Goal: Task Accomplishment & Management: Manage account settings

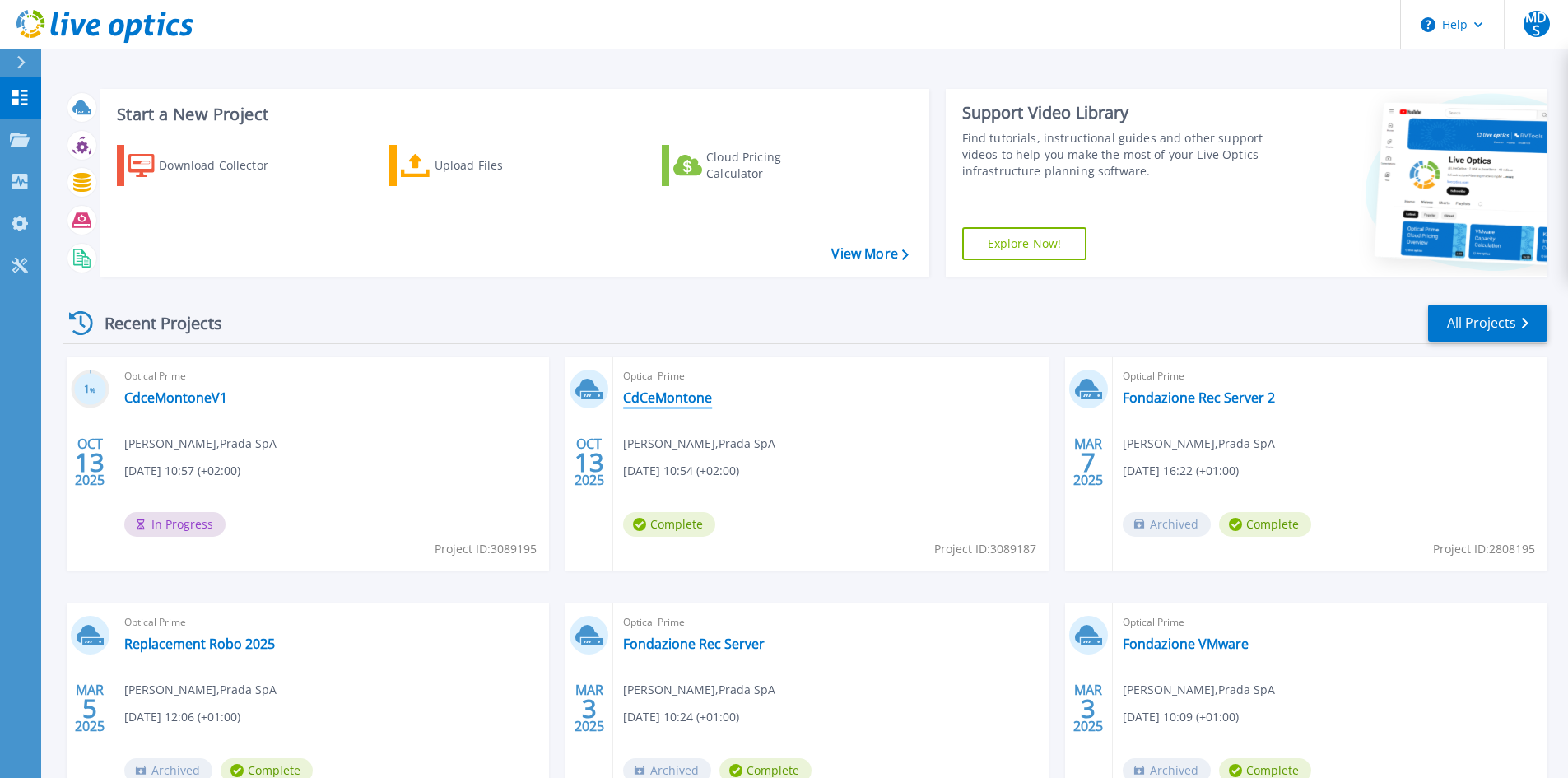
click at [646, 401] on link "CdCeMontone" at bounding box center [667, 397] width 89 height 17
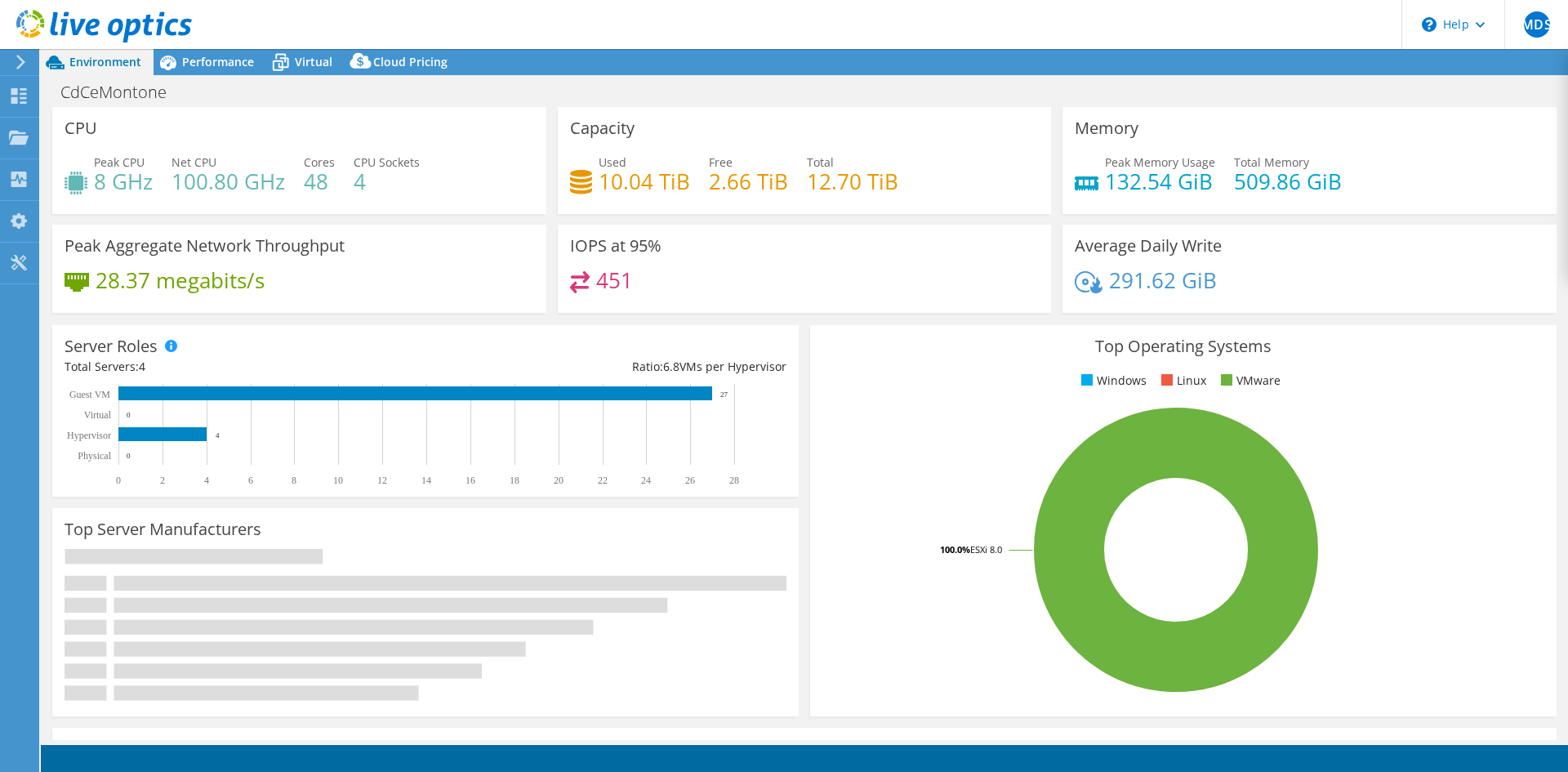
select select "USD"
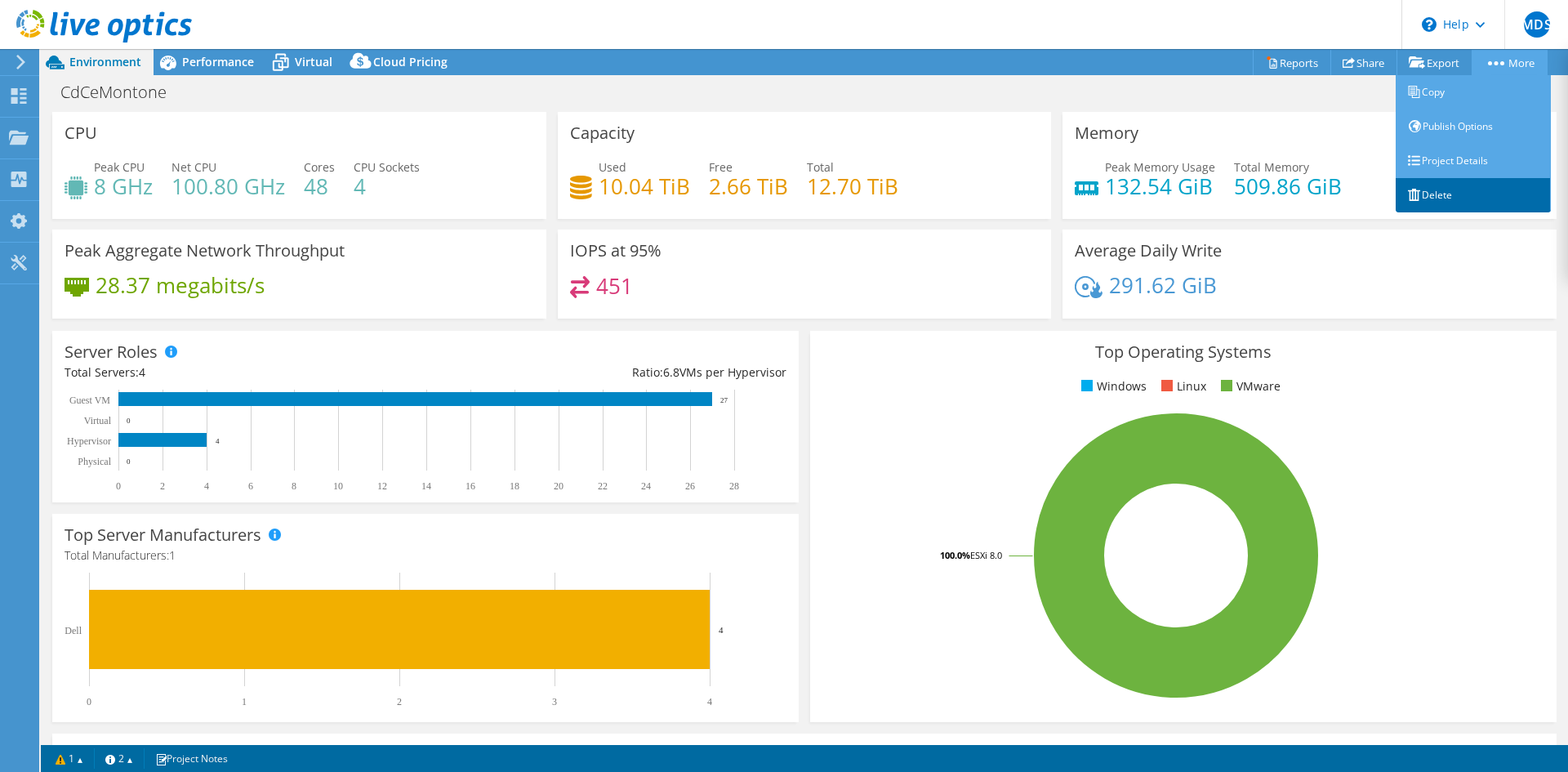
click at [1421, 195] on link "Delete" at bounding box center [1473, 195] width 156 height 34
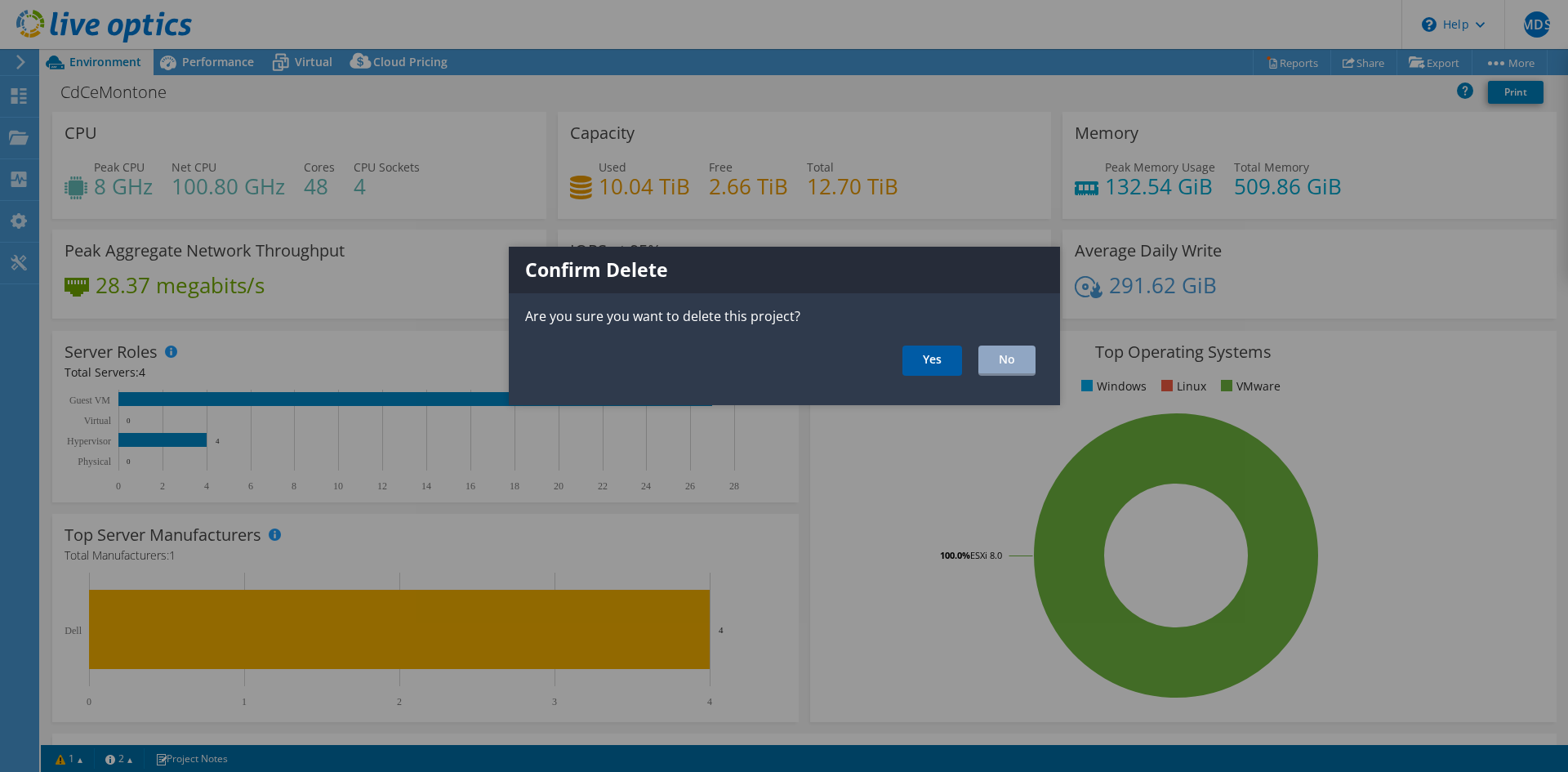
click at [930, 359] on link "Yes" at bounding box center [932, 360] width 60 height 30
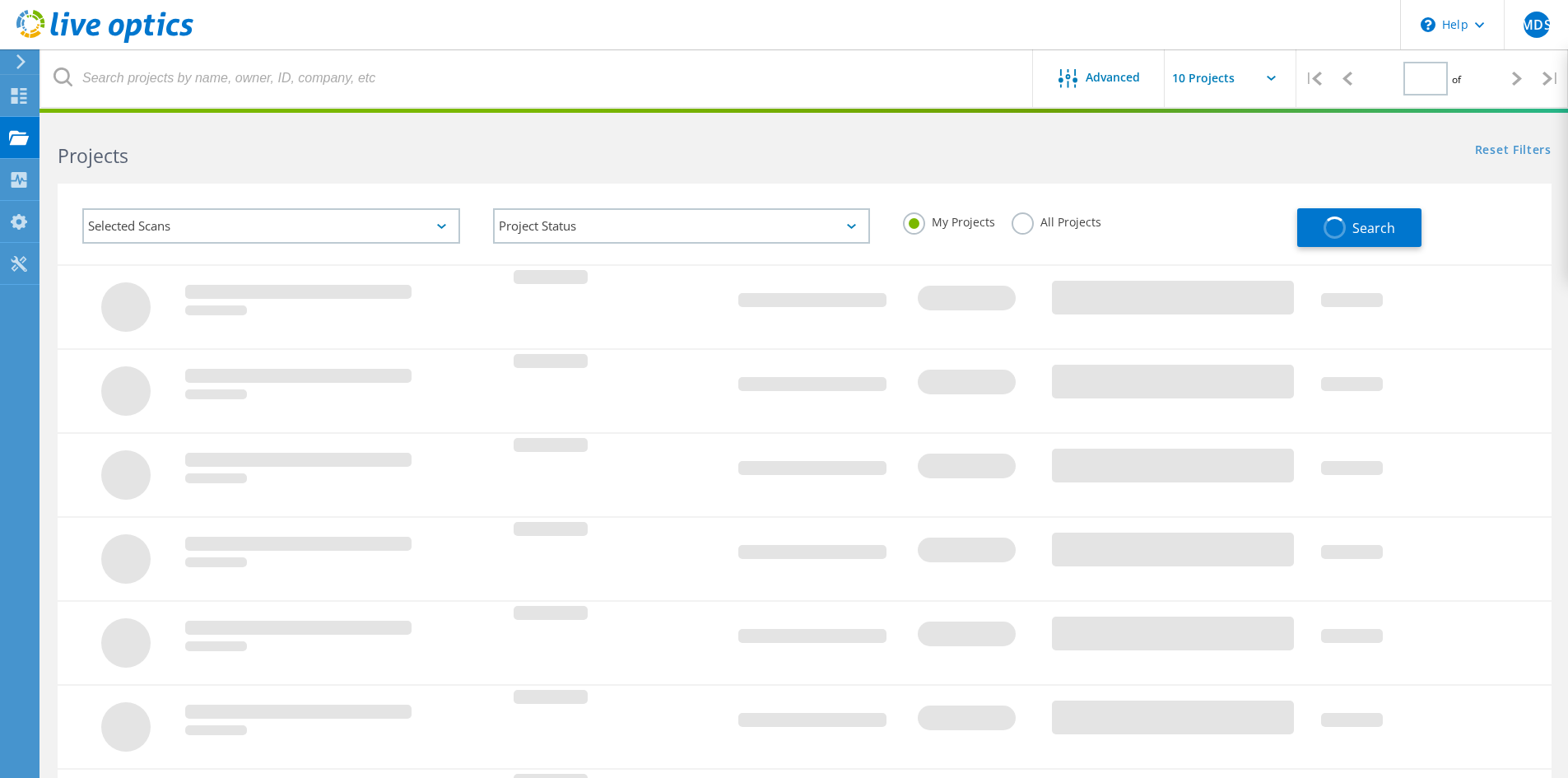
type input "1"
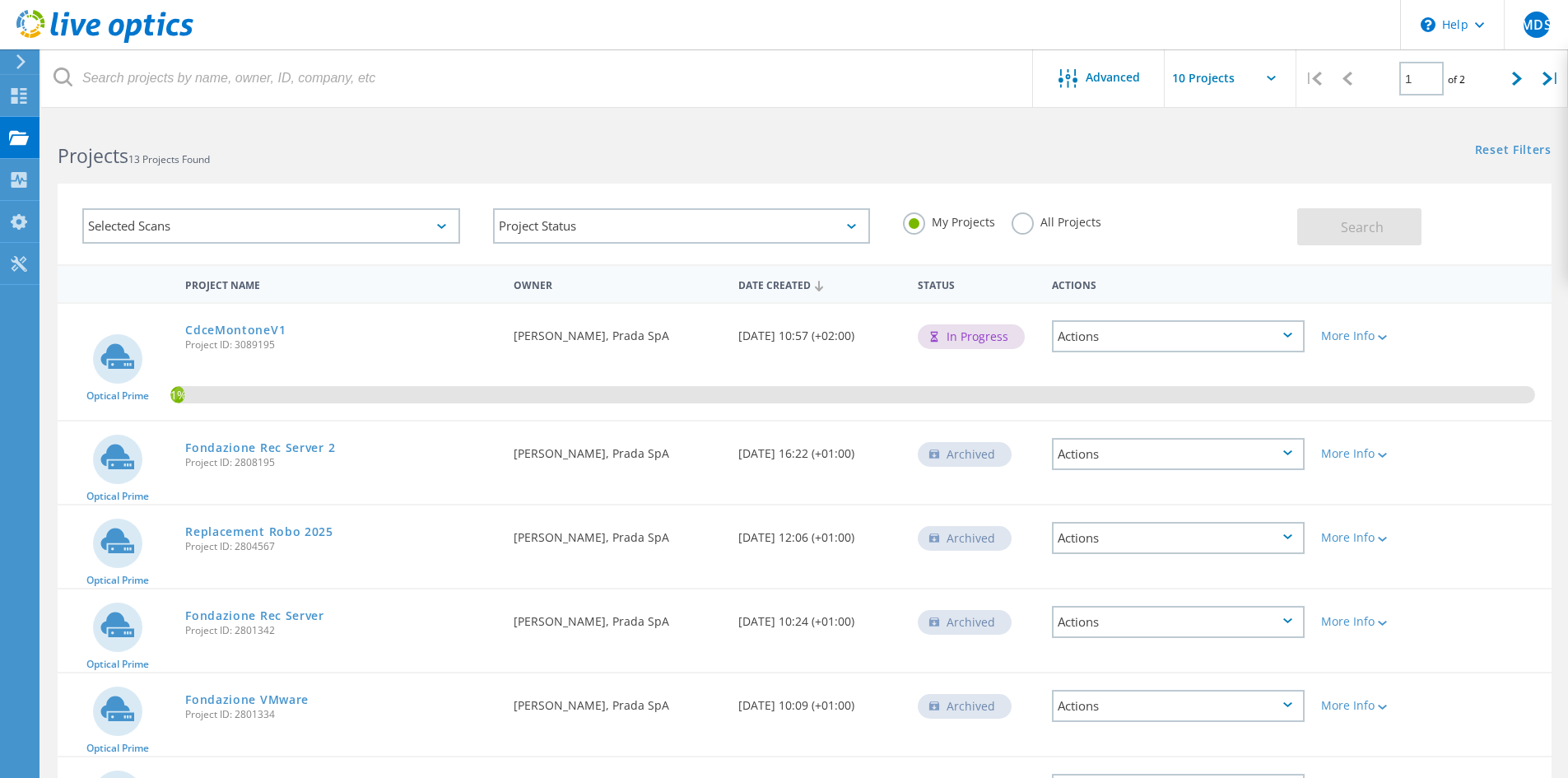
click at [114, 27] on icon at bounding box center [105, 27] width 177 height 34
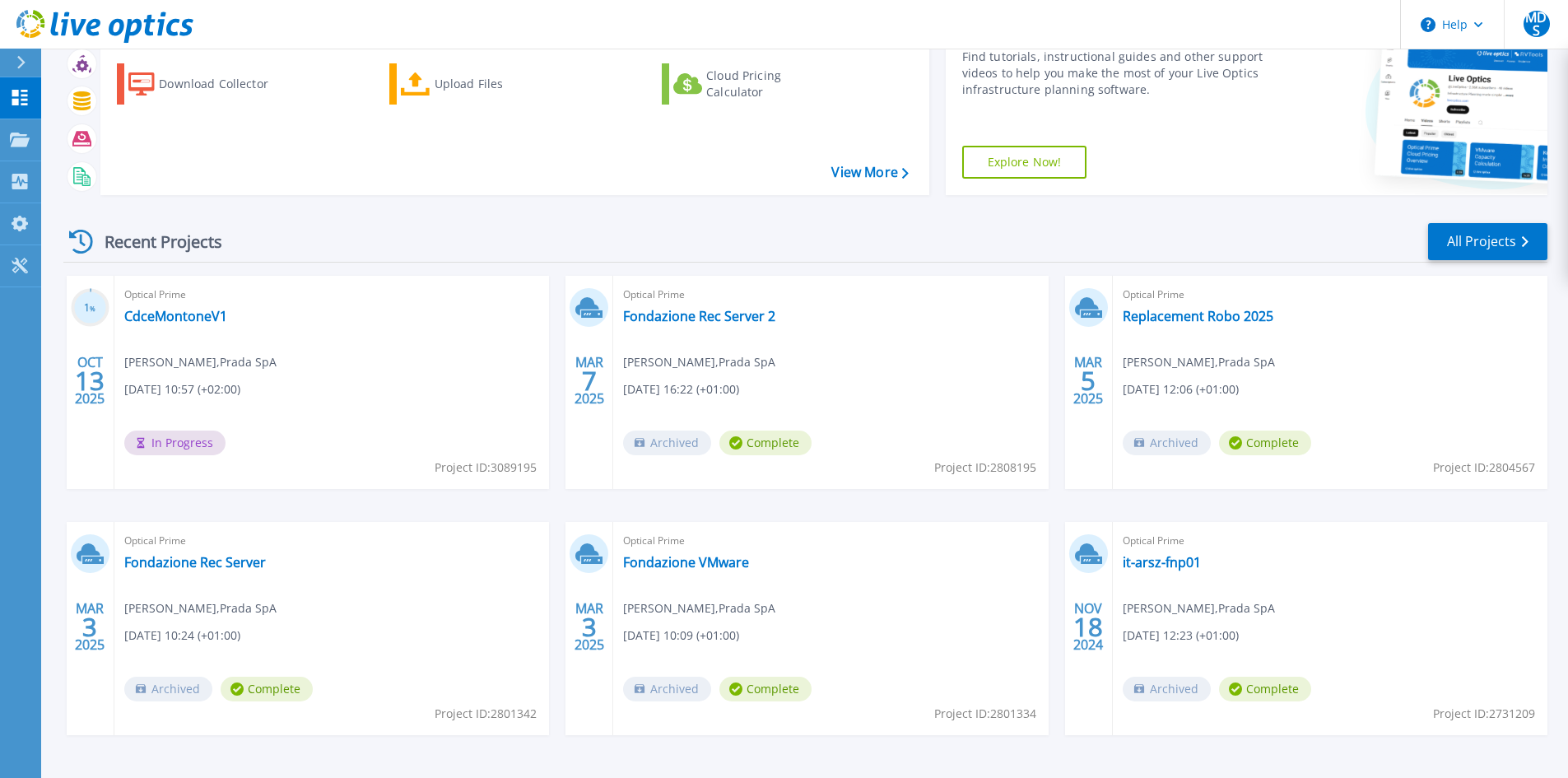
scroll to position [83, 0]
